Goal: Task Accomplishment & Management: Use online tool/utility

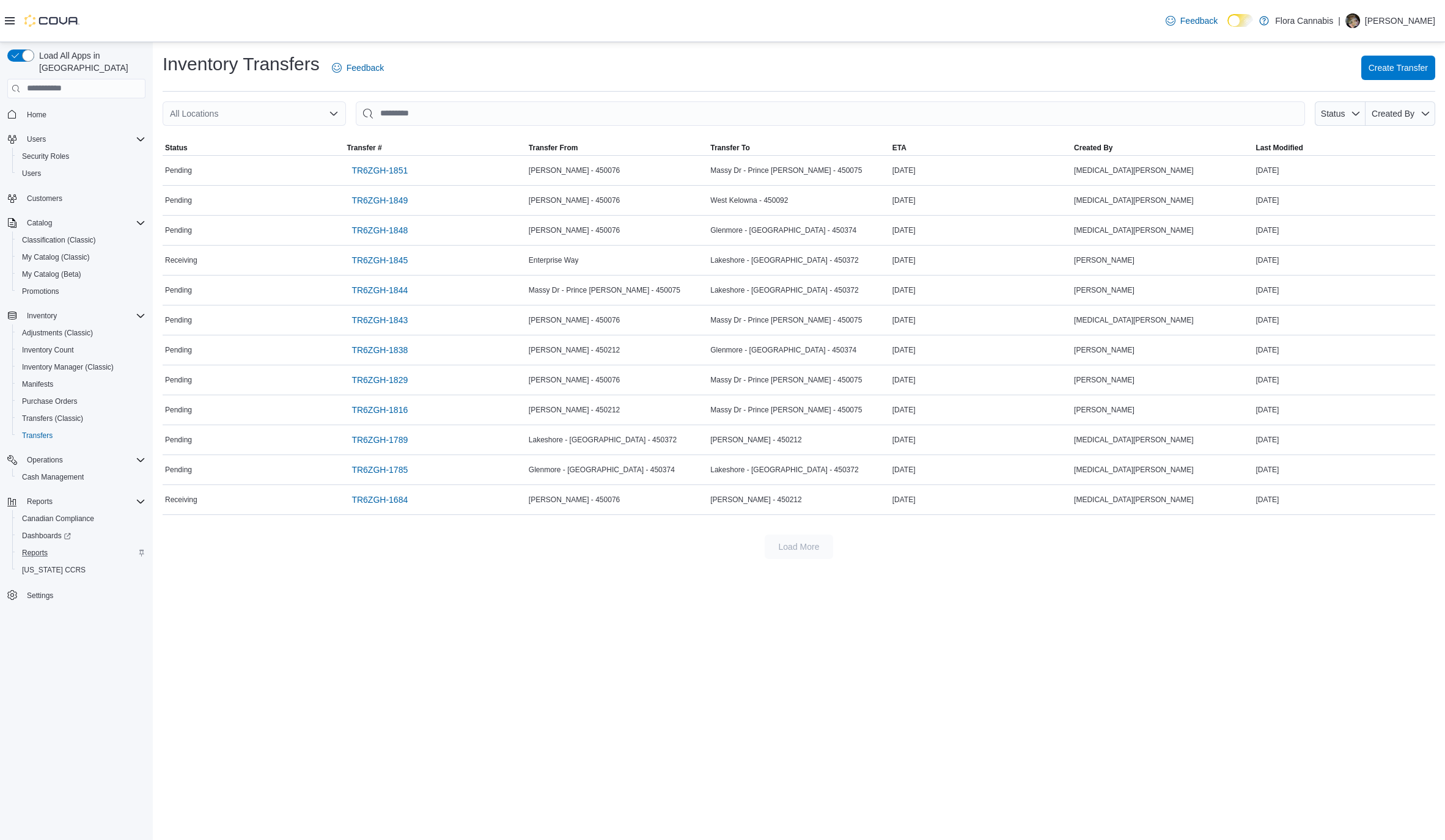
click at [59, 546] on div "Reports" at bounding box center [81, 553] width 128 height 15
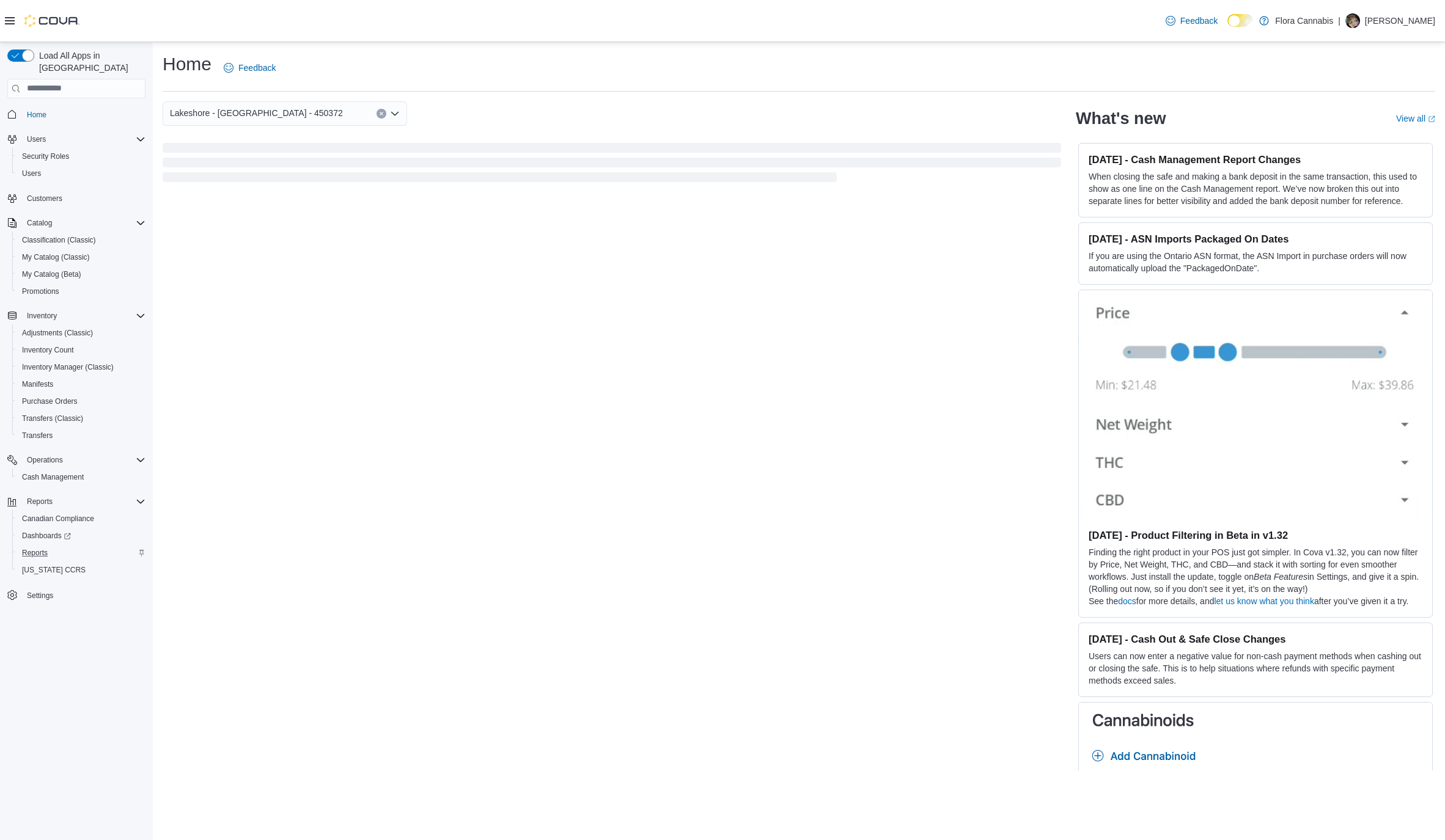
click at [63, 546] on div "Reports" at bounding box center [81, 553] width 128 height 15
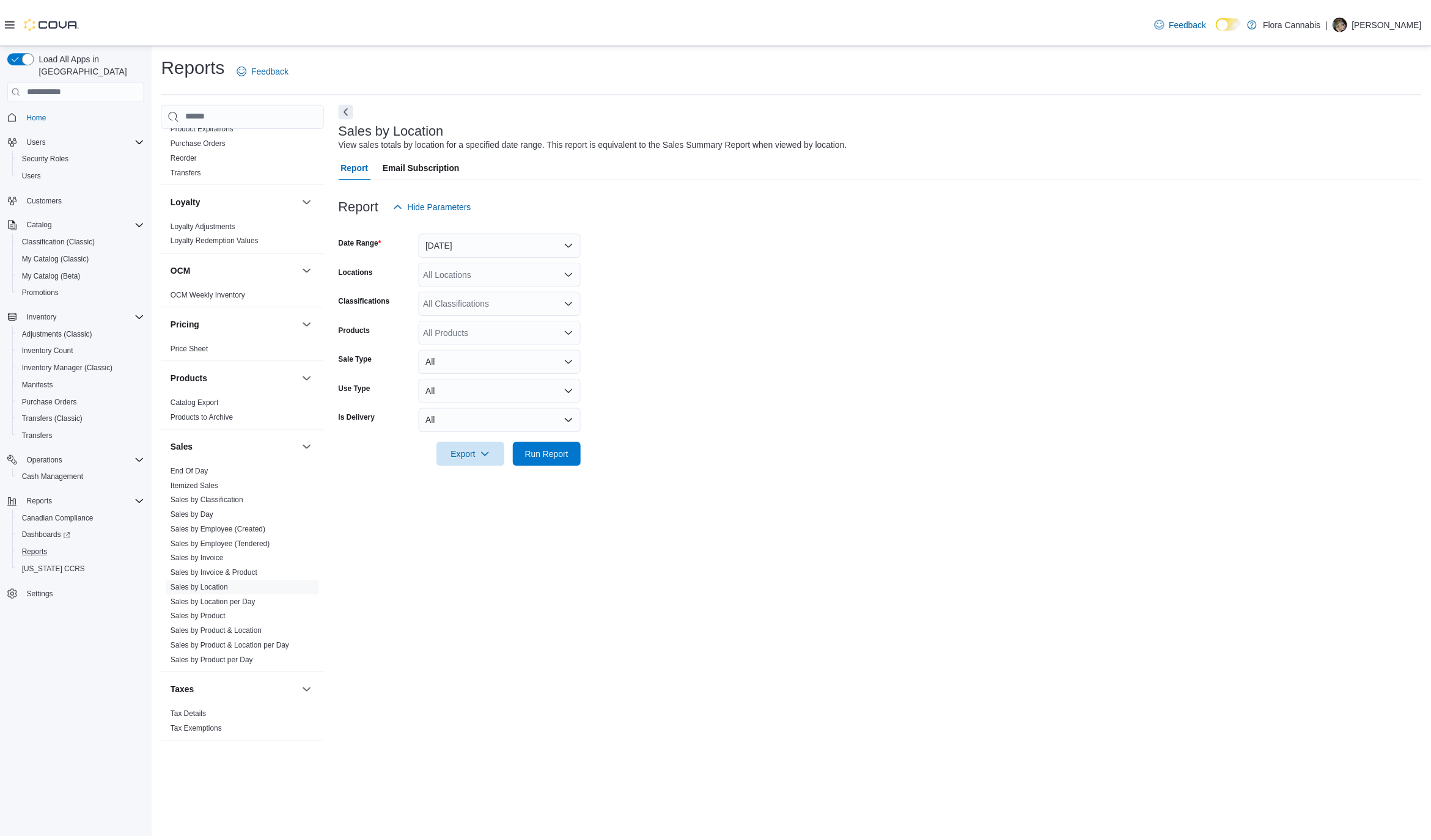
scroll to position [551, 0]
click at [242, 600] on link "Sales by Location per Day" at bounding box center [215, 603] width 85 height 9
click at [474, 259] on form "Date Range Yesterday Locations All Locations Classifications All Classification…" at bounding box center [887, 341] width 1093 height 249
click at [474, 257] on form "Date Range Yesterday Locations All Locations Classifications All Classification…" at bounding box center [887, 341] width 1093 height 249
click at [475, 237] on button "Yesterday" at bounding box center [505, 244] width 164 height 24
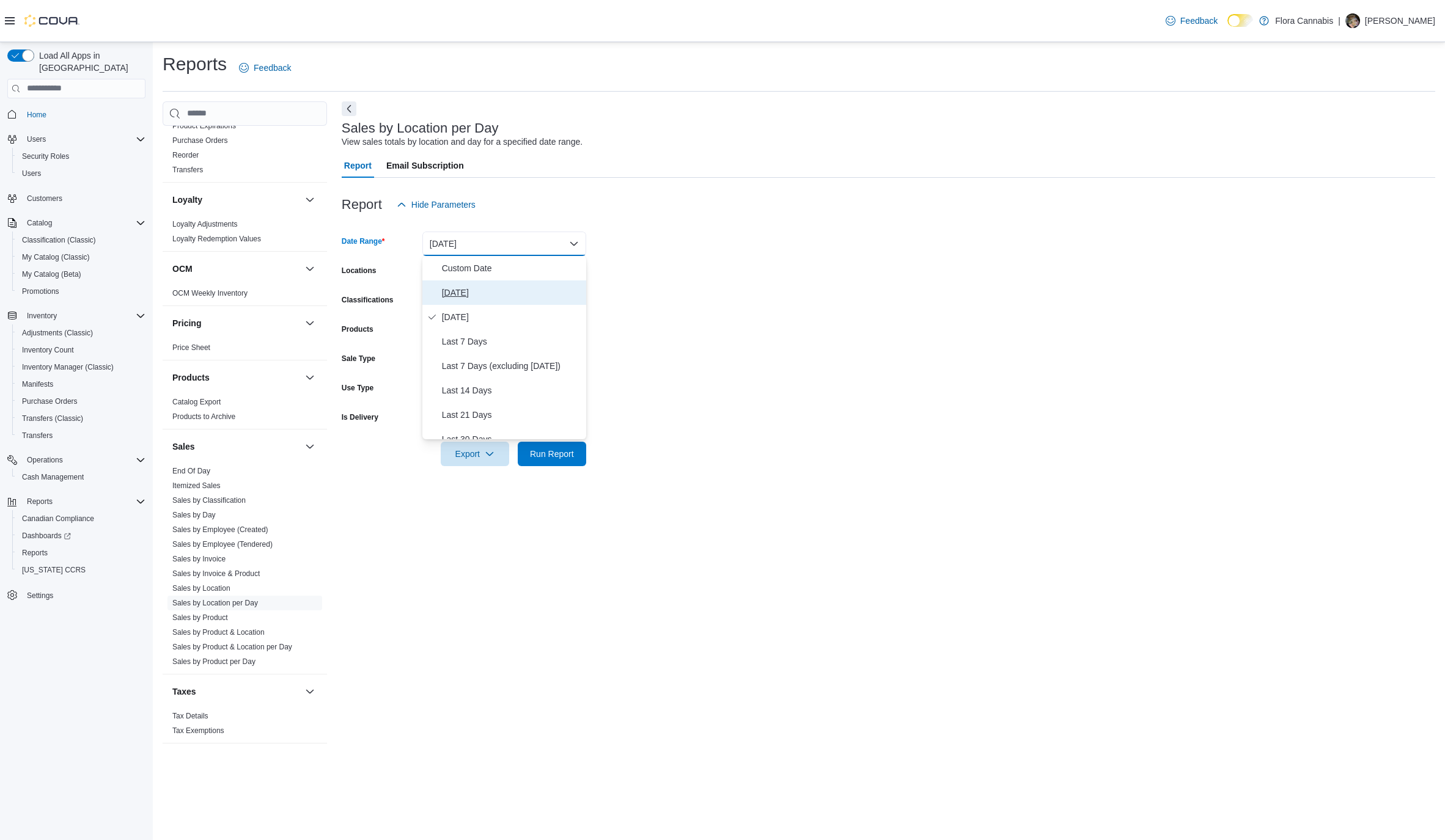
click at [479, 300] on span "Today" at bounding box center [511, 292] width 139 height 15
click at [551, 439] on div at bounding box center [887, 437] width 1093 height 10
click at [551, 451] on span "Run Report" at bounding box center [552, 453] width 44 height 12
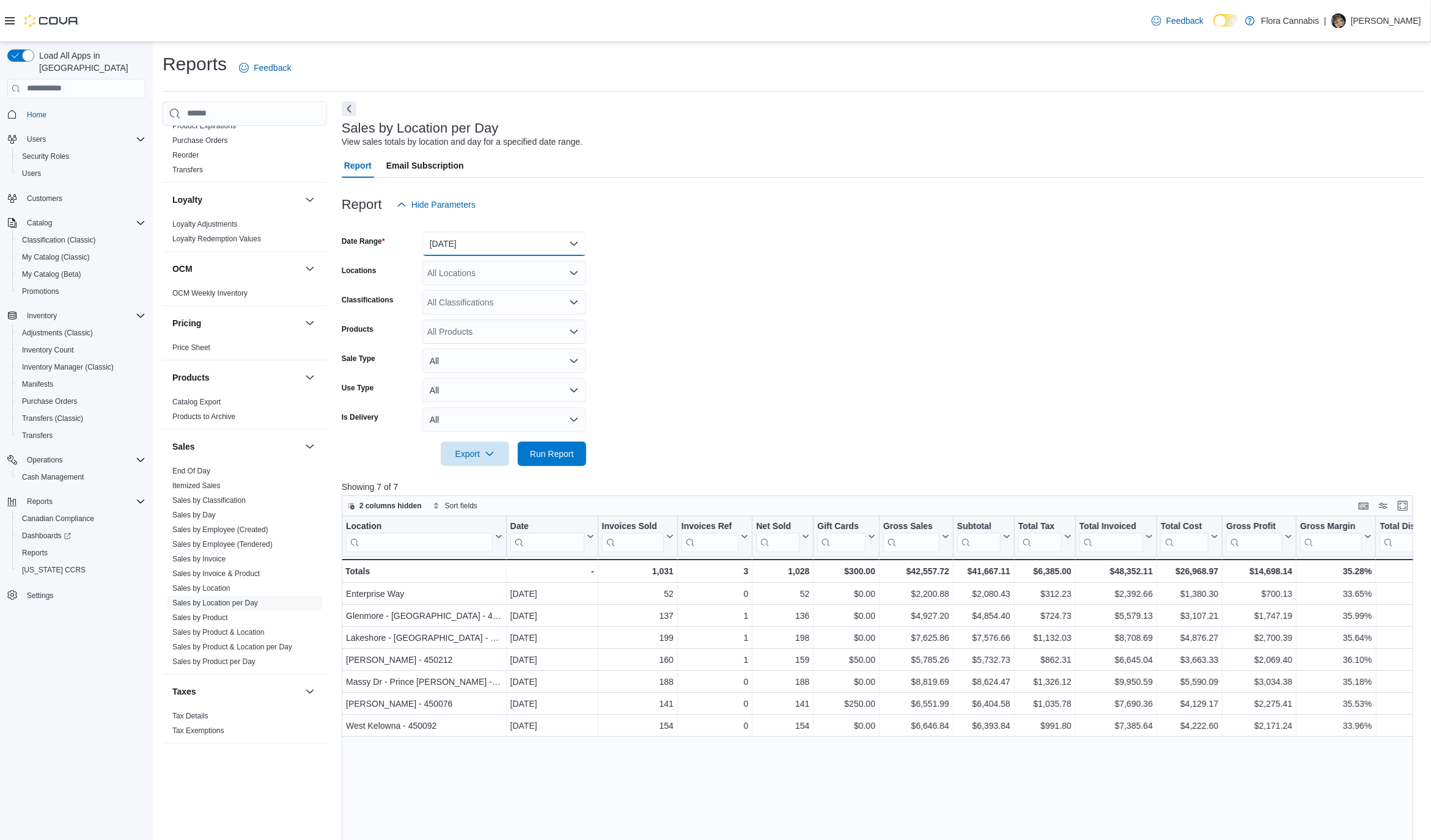
click at [536, 237] on button "Today" at bounding box center [505, 244] width 164 height 24
click at [477, 270] on span "Custom Date" at bounding box center [511, 268] width 139 height 15
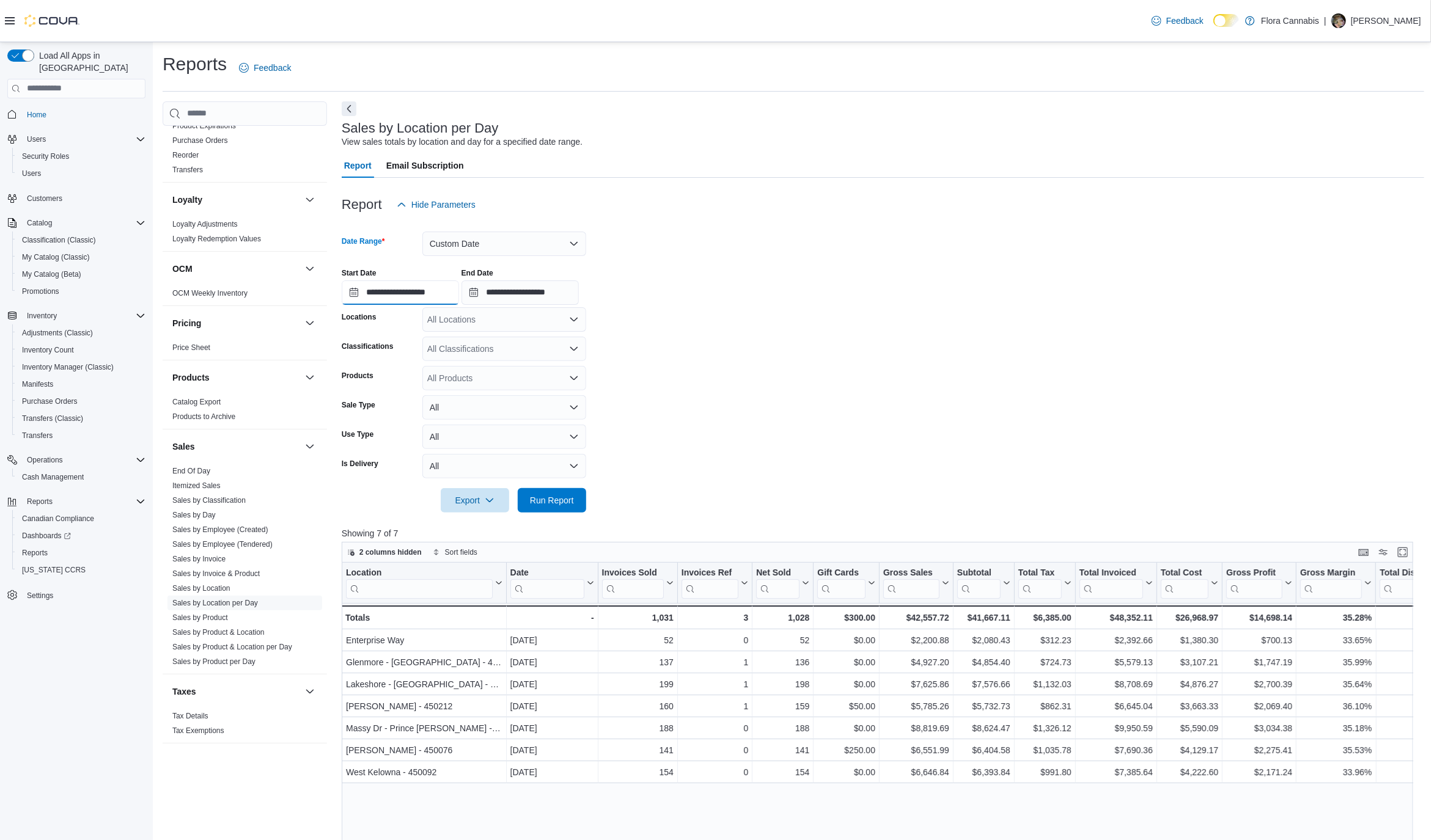
click at [438, 294] on input "**********" at bounding box center [400, 292] width 117 height 24
click at [541, 396] on li "4:00 PM" at bounding box center [533, 396] width 37 height 15
click at [563, 495] on span "Run Report" at bounding box center [552, 500] width 44 height 12
click at [459, 297] on input "**********" at bounding box center [400, 292] width 117 height 24
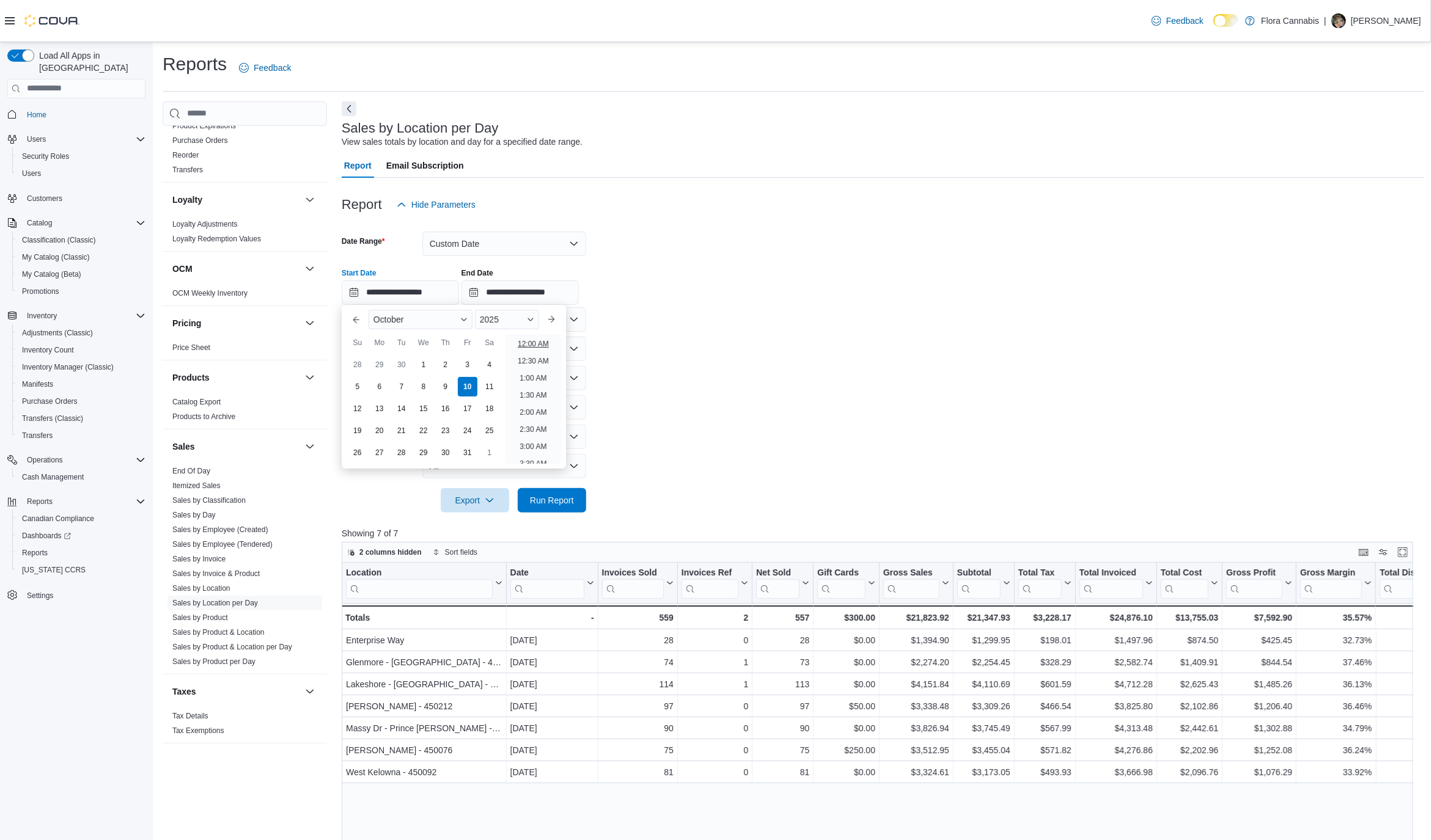
click at [541, 343] on li "12:00 AM" at bounding box center [533, 344] width 41 height 15
click at [562, 489] on span "Run Report" at bounding box center [552, 500] width 54 height 24
click at [427, 290] on input "**********" at bounding box center [400, 292] width 117 height 24
click at [532, 394] on li "4:00 PM" at bounding box center [533, 396] width 37 height 15
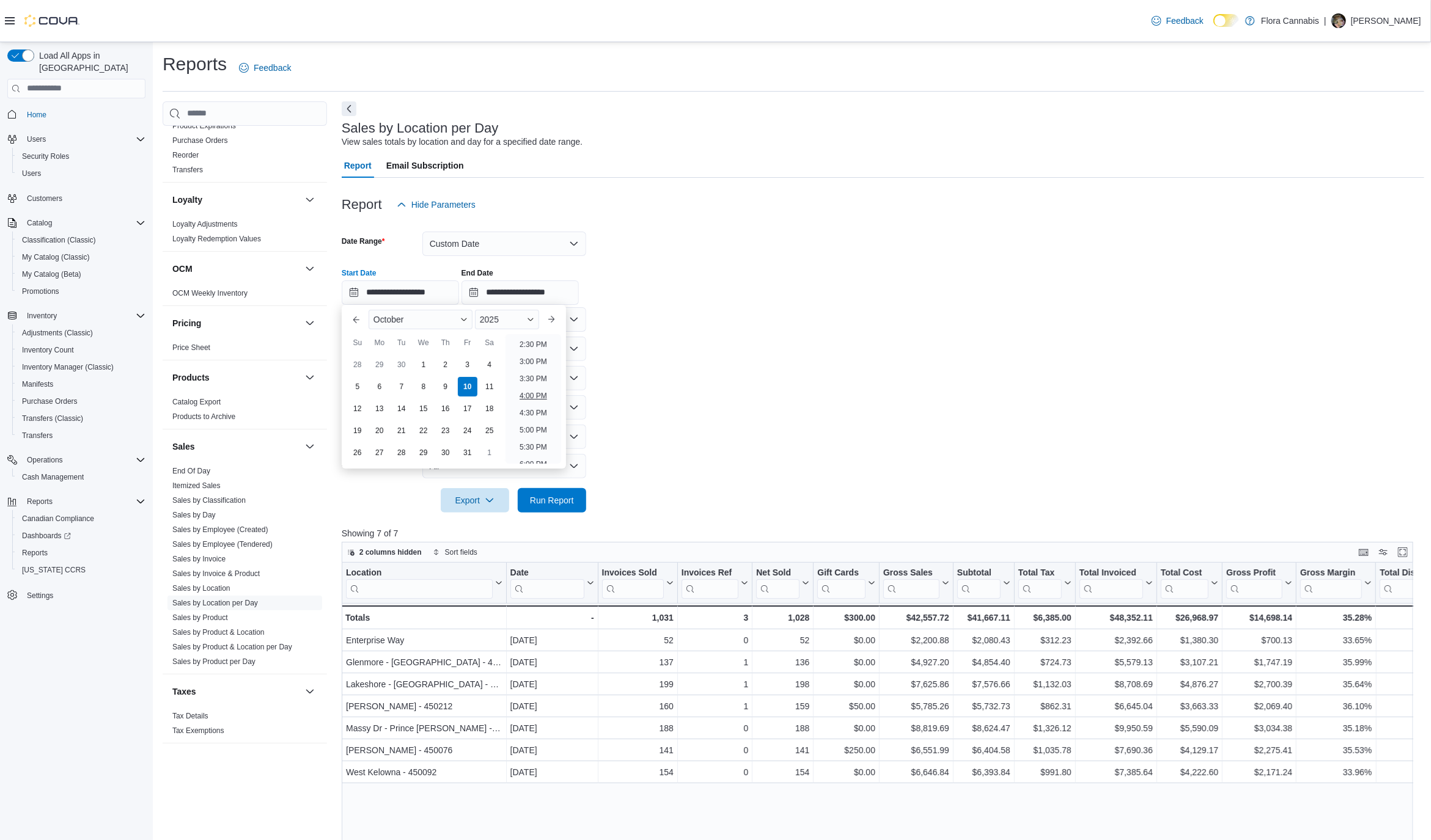
type input "**********"
click at [554, 491] on span "Run Report" at bounding box center [552, 500] width 54 height 24
